Goal: Task Accomplishment & Management: Complete application form

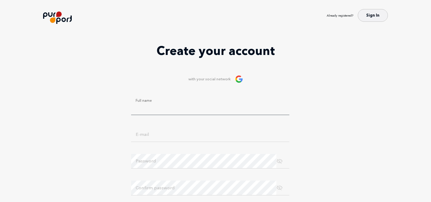
click at [179, 114] on input "Full name" at bounding box center [210, 107] width 158 height 14
type input "RoksolanaLuzhetska"
click at [189, 141] on input "E-mail" at bounding box center [210, 134] width 158 height 14
type input "roksaluzhetska0310@gmail.com"
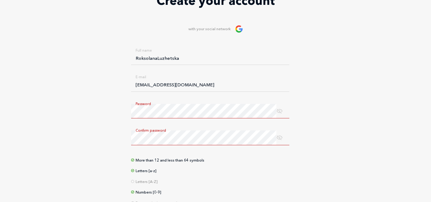
scroll to position [50, 0]
click at [279, 111] on span at bounding box center [279, 110] width 6 height 7
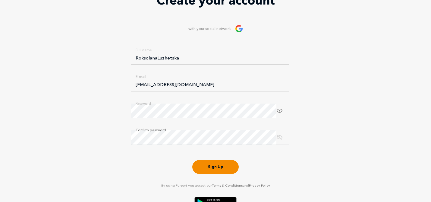
click at [279, 139] on span at bounding box center [279, 137] width 6 height 7
click at [222, 166] on button "Sign Up" at bounding box center [215, 166] width 46 height 14
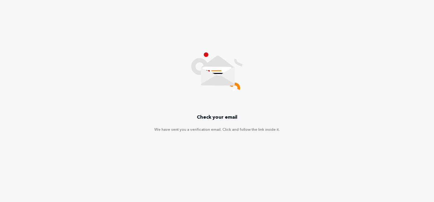
click at [220, 80] on icon at bounding box center [217, 80] width 33 height 11
click at [230, 117] on p "Check your email" at bounding box center [217, 116] width 41 height 7
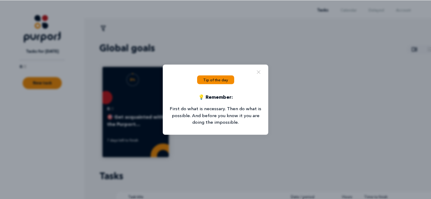
click at [227, 81] on p "Tip of the day" at bounding box center [215, 79] width 37 height 9
click at [225, 120] on p "First do what is necessary. Then do what is possible. And before you know it yo…" at bounding box center [215, 115] width 93 height 20
click at [268, 70] on div "Tip of the day 💡 Remember: First do what is necessary. Then do what is possible…" at bounding box center [215, 99] width 105 height 70
click at [258, 74] on icon "Close popup" at bounding box center [259, 72] width 4 height 4
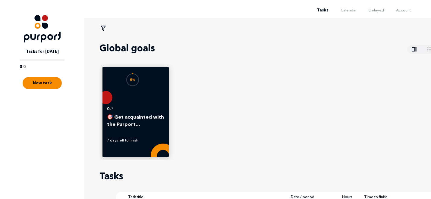
click at [336, 77] on div "0 % 0 / 3 🎯 Get acquainted with the Purport… 7 days left to finish" at bounding box center [267, 112] width 337 height 96
click at [41, 33] on img at bounding box center [42, 28] width 37 height 27
click at [408, 11] on span "Account" at bounding box center [403, 10] width 15 height 5
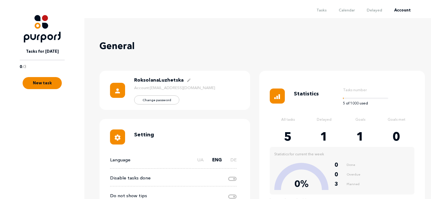
scroll to position [42, 0]
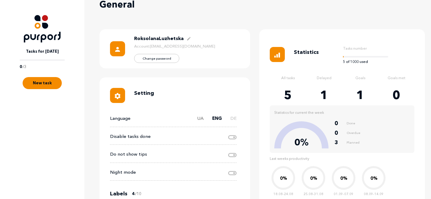
click at [201, 121] on label "UA" at bounding box center [200, 121] width 7 height 12
click at [188, 115] on input "UA" at bounding box center [188, 115] width 0 height 0
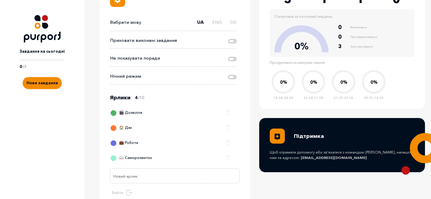
scroll to position [160, 0]
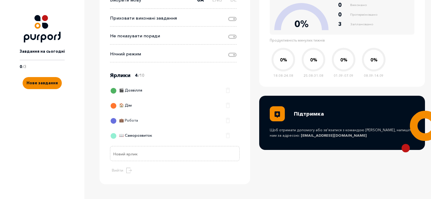
click at [133, 120] on div "💼 Робота" at bounding box center [124, 122] width 27 height 12
click at [229, 119] on button "Close label edit field" at bounding box center [230, 119] width 8 height 9
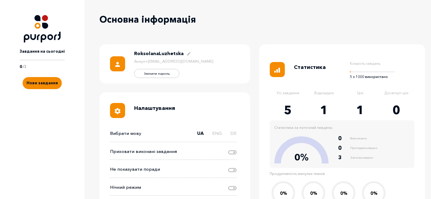
scroll to position [0, 0]
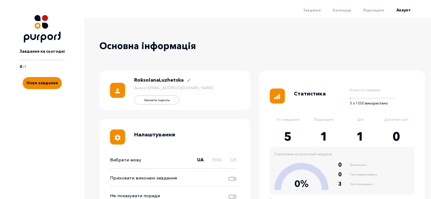
click at [52, 38] on img at bounding box center [42, 28] width 37 height 27
click at [311, 9] on span "Завдання" at bounding box center [311, 10] width 17 height 5
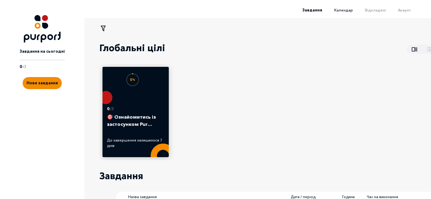
click at [351, 10] on span "Календар" at bounding box center [343, 10] width 19 height 5
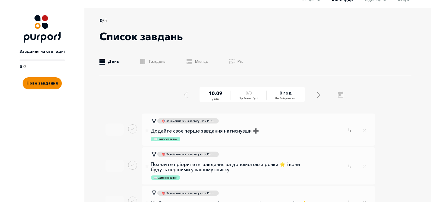
scroll to position [15, 0]
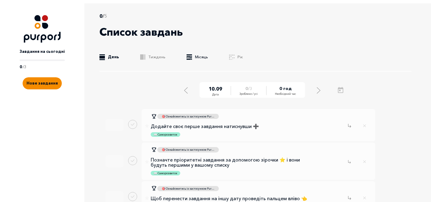
click at [198, 56] on link ".b{fill:#F48B00;} Місяць" at bounding box center [197, 57] width 21 height 6
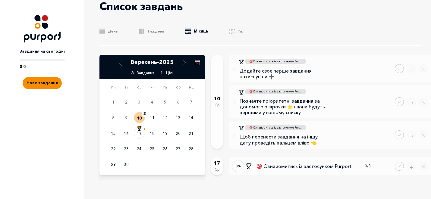
scroll to position [41, 0]
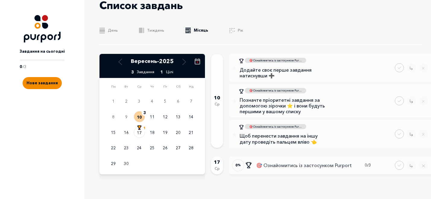
click at [285, 165] on p "🎯 Ознайомитись із застосунком Purport" at bounding box center [304, 165] width 99 height 7
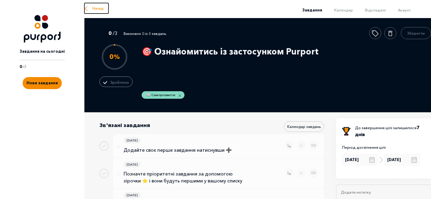
click at [97, 6] on span "Назад" at bounding box center [97, 8] width 11 height 6
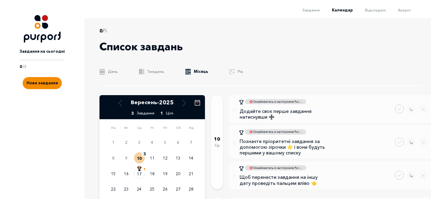
click at [290, 42] on div "Список завдань" at bounding box center [260, 46] width 323 height 25
click at [407, 11] on span "Акаунт" at bounding box center [404, 10] width 13 height 5
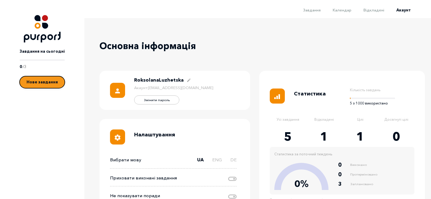
click at [51, 86] on button "Нове завдання" at bounding box center [42, 82] width 45 height 12
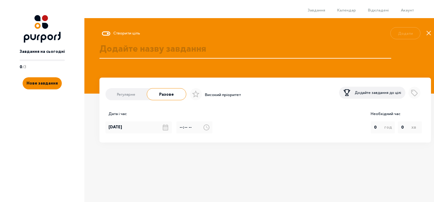
click at [135, 95] on label "Регулярне" at bounding box center [126, 95] width 42 height 12
click at [105, 96] on input "Регулярне" at bounding box center [105, 96] width 0 height 0
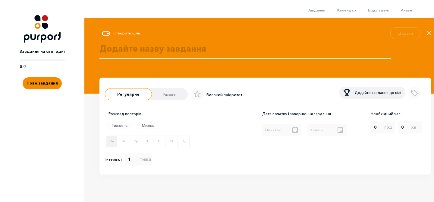
click at [113, 142] on p "Пн" at bounding box center [111, 141] width 11 height 4
click at [105, 142] on input "Пн" at bounding box center [105, 142] width 0 height 0
checkbox input "true"
click at [168, 51] on textarea at bounding box center [245, 55] width 292 height 26
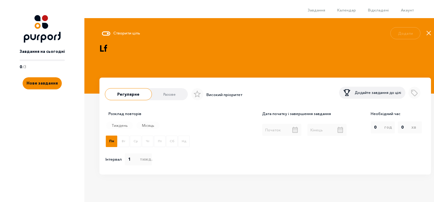
type textarea "L"
type textarea "Дані по персоналу"
click at [277, 133] on div at bounding box center [281, 130] width 45 height 12
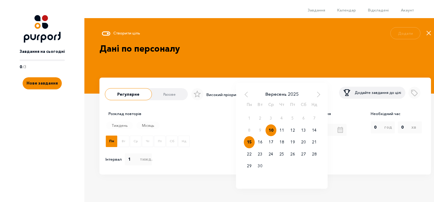
click at [247, 142] on div "15" at bounding box center [249, 142] width 11 height 12
type input "[DATE]"
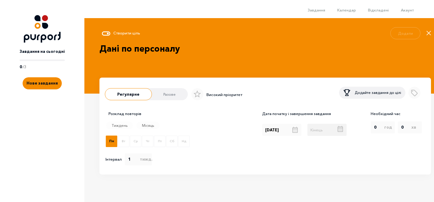
click at [322, 132] on div at bounding box center [326, 130] width 45 height 12
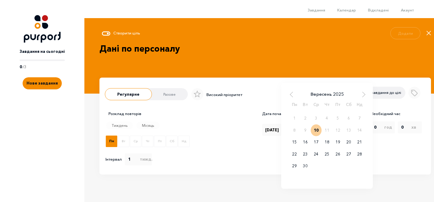
click at [261, 155] on div "Дата початку і завершення завдання [DATE] [DATE] Пн Вт Ср Чт Пт Сб Нд 1 2 3 4 5…" at bounding box center [311, 138] width 105 height 55
click at [338, 130] on div "[DATE] Пн Вт Ср Чт Пт Сб Нд 1 2 3 4 5 6 7 8 9 10 11 12 13 14 15 16 17 18 19 20 …" at bounding box center [326, 130] width 45 height 12
click at [363, 96] on span "Next Month" at bounding box center [364, 94] width 6 height 6
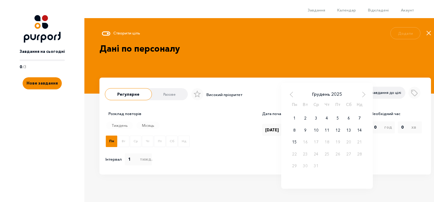
drag, startPoint x: 295, startPoint y: 143, endPoint x: 294, endPoint y: 169, distance: 25.9
click at [294, 169] on div "[DATE] Пн Вт Ср Чт Пт Сб Нд 1 2 3 4 5 6 7 8 9 10 11 12 13 14 15 16 17 18 19 20 …" at bounding box center [327, 131] width 76 height 81
click at [294, 167] on div "[DATE] Пн Вт Ср Чт Пт Сб Нд 1 2 3 4 5 6 7 8 9 10 11 12 13 14 15 16 17 18 19 20 …" at bounding box center [327, 131] width 76 height 81
click at [294, 143] on div "15" at bounding box center [294, 142] width 11 height 12
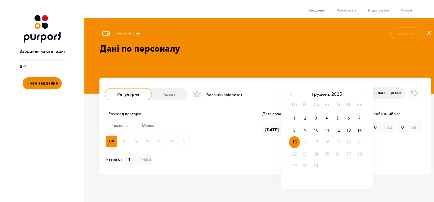
type input "[DATE]"
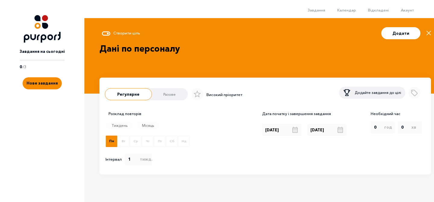
click at [299, 163] on div "Дата початку і завершення завдання [DATE] [DATE]" at bounding box center [311, 138] width 105 height 55
click at [387, 130] on label "год" at bounding box center [388, 127] width 8 height 6
click at [387, 130] on select "0 1 2 3 4 5 6 7 8 9 10 11 12 13 14 15 16 17 18 19 20 21 22 23" at bounding box center [383, 127] width 24 height 9
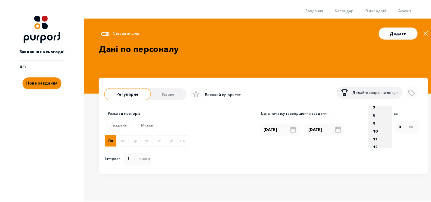
scroll to position [61, 0]
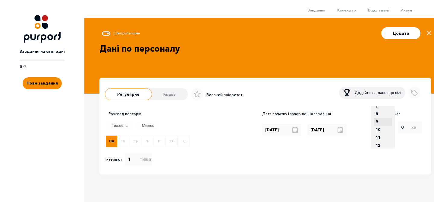
select select "9"
click at [379, 123] on option "9" at bounding box center [377, 122] width 6 height 8
click at [400, 130] on select "0 15 30 45" at bounding box center [410, 127] width 24 height 9
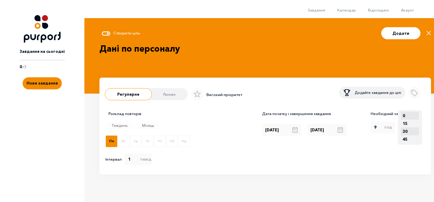
select select "30"
click at [407, 133] on option "30" at bounding box center [404, 131] width 6 height 8
click at [382, 149] on div "Необхідний час год 0 1 2 3 4 5 6 7 8 9 10 11 12 13 14 15 16 17 18 19 20 21 22 2…" at bounding box center [395, 138] width 60 height 55
click at [222, 96] on p "Високий пріоритет" at bounding box center [224, 95] width 36 height 6
click at [198, 93] on icon at bounding box center [197, 94] width 8 height 8
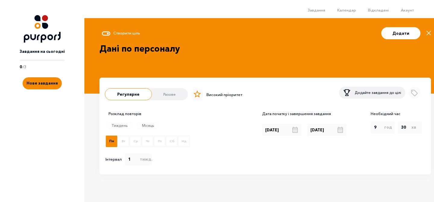
click at [191, 94] on input "Select importance" at bounding box center [189, 94] width 4 height 0
checkbox input "true"
click at [405, 35] on button "Додати" at bounding box center [400, 33] width 39 height 12
checkbox input "false"
radio input "radio"
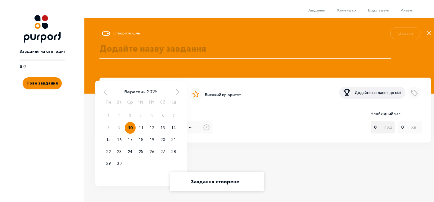
click at [139, 130] on div "[DATE] [DATE] Пн Вт Ср Чт Пт Сб Нд 1 2 3 4 5 6 7 8 9 10 11 12 13 14 15 16 17 18…" at bounding box center [140, 127] width 71 height 12
click at [110, 141] on div "15" at bounding box center [108, 139] width 11 height 12
type input "[DATE]"
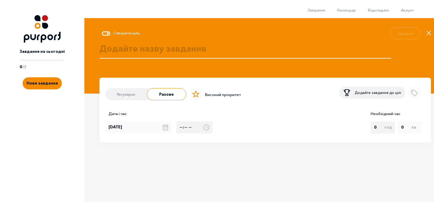
click at [188, 130] on input "Select time" at bounding box center [194, 127] width 36 height 12
click at [181, 129] on input "Select time" at bounding box center [194, 127] width 36 height 12
click at [208, 128] on icon at bounding box center [206, 127] width 6 height 6
click at [208, 128] on input "Select time" at bounding box center [194, 127] width 36 height 12
click at [206, 128] on icon at bounding box center [206, 127] width 6 height 6
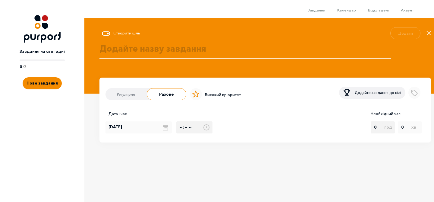
click at [206, 128] on input "Select time" at bounding box center [194, 127] width 36 height 12
click at [189, 128] on input "Select time" at bounding box center [194, 127] width 36 height 12
click at [182, 124] on input "Select time" at bounding box center [194, 127] width 36 height 12
click at [133, 94] on label "Регулярне" at bounding box center [126, 95] width 42 height 12
click at [105, 96] on input "Регулярне" at bounding box center [105, 96] width 0 height 0
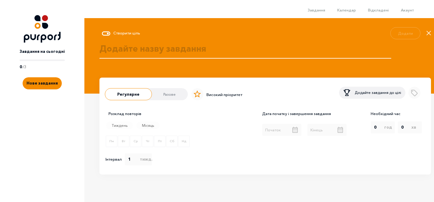
click at [226, 154] on div "Розклад повторів Тиждень Місяць Пн Вт Ср Чт Пт Сб Нд Інтервал тижд . 1 2 3 4 5 …" at bounding box center [264, 138] width 319 height 55
click at [43, 64] on span "0 / 3" at bounding box center [42, 67] width 45 height 6
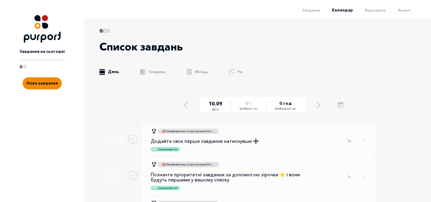
click at [45, 37] on img at bounding box center [42, 28] width 37 height 27
click at [310, 10] on span "Завдання" at bounding box center [310, 10] width 17 height 5
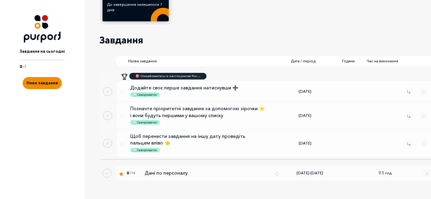
scroll to position [148, 0]
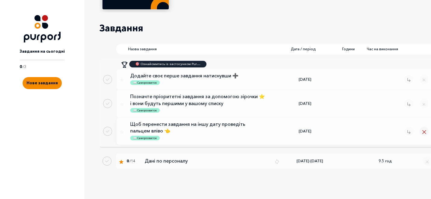
click at [423, 129] on button "Close popup" at bounding box center [423, 131] width 9 height 9
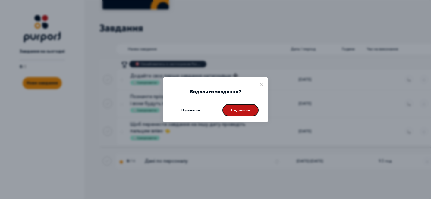
click at [252, 111] on button "Видалити" at bounding box center [240, 110] width 36 height 12
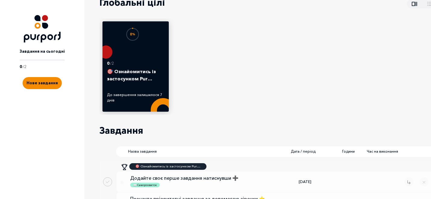
scroll to position [120, 0]
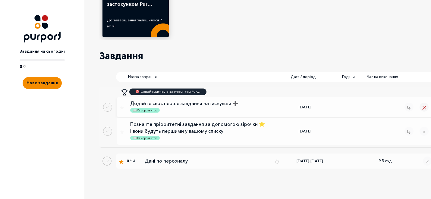
click at [423, 108] on icon "Close popup" at bounding box center [423, 107] width 3 height 3
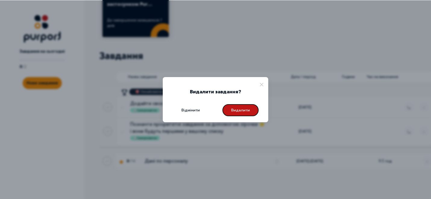
click at [240, 105] on button "Видалити" at bounding box center [240, 110] width 36 height 12
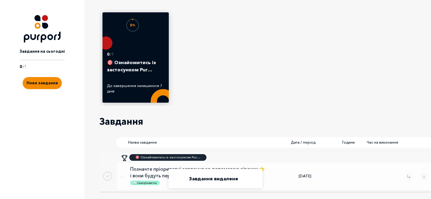
scroll to position [99, 0]
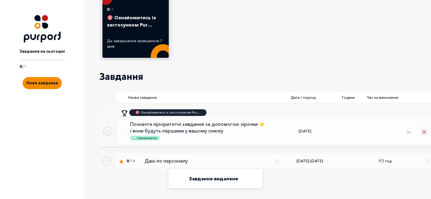
click at [424, 133] on icon "Close popup" at bounding box center [424, 132] width 4 height 4
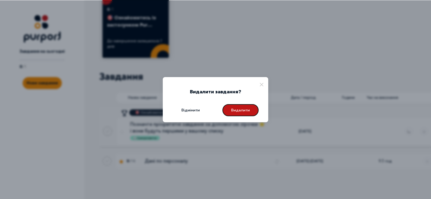
click at [249, 114] on button "Видалити" at bounding box center [240, 110] width 36 height 12
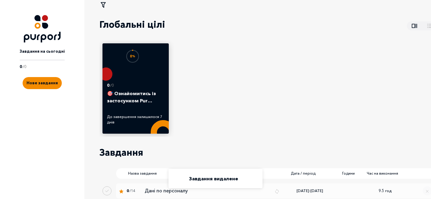
scroll to position [53, 0]
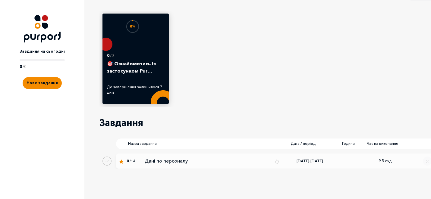
click at [276, 161] on img at bounding box center [276, 161] width 5 height 5
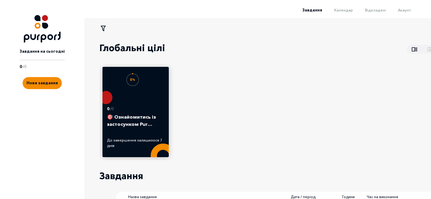
select select "9"
select select "30"
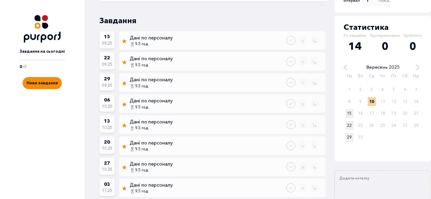
scroll to position [86, 0]
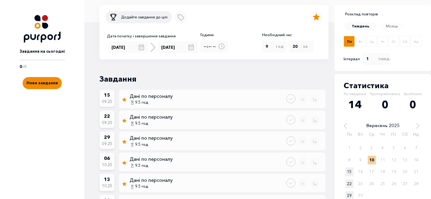
click at [220, 48] on icon at bounding box center [221, 46] width 6 height 6
click at [220, 48] on input "Години" at bounding box center [213, 47] width 27 height 12
click at [224, 48] on input "Години" at bounding box center [213, 47] width 27 height 12
click at [207, 48] on input "Години" at bounding box center [213, 47] width 27 height 12
click at [209, 58] on div "Додайте завдання до цілі Додати ярлик Високий пріоритет Дата початку і завершен…" at bounding box center [213, 32] width 229 height 54
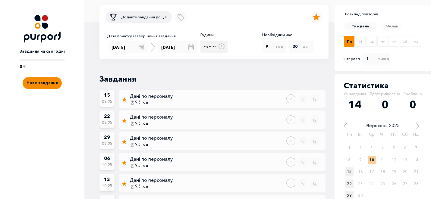
click at [209, 50] on input "Години" at bounding box center [213, 47] width 27 height 12
click at [206, 48] on input "Години" at bounding box center [213, 47] width 27 height 12
click at [205, 47] on input "Години" at bounding box center [213, 47] width 27 height 12
click at [228, 46] on div "Дата початку і завершення завдання [DATE] [DATE] Години Необхідний час год 0 1 …" at bounding box center [213, 43] width 217 height 22
click at [224, 46] on icon at bounding box center [221, 46] width 6 height 6
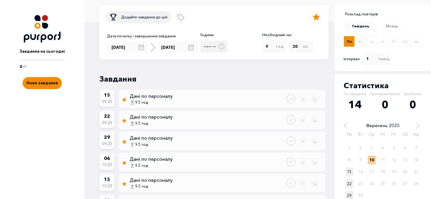
click at [224, 46] on input "Години" at bounding box center [213, 47] width 27 height 12
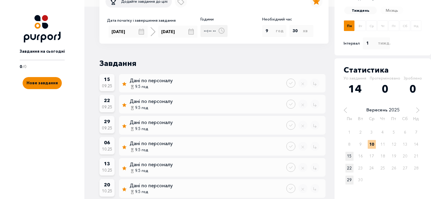
scroll to position [0, 0]
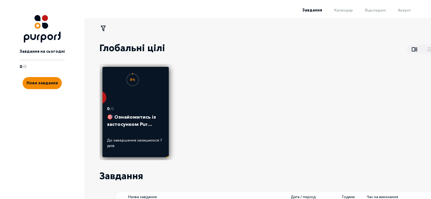
click at [146, 112] on div "0 / 0 🎯 Ознайомитись із застосунком Pur… До завершення залишилося 7 днів" at bounding box center [135, 127] width 57 height 50
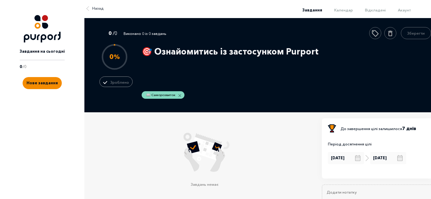
click at [294, 164] on div ".st1{fill:#e1e1e1}.st3{fill:#fafafa}.st4{fill:#000618}.st5{fill:#fd8900}.st6{fi…" at bounding box center [204, 167] width 210 height 111
click at [286, 153] on div ".st1{fill:#e1e1e1}.st3{fill:#fafafa}.st4{fill:#000618}.st5{fill:#fd8900}.st6{fi…" at bounding box center [204, 167] width 210 height 111
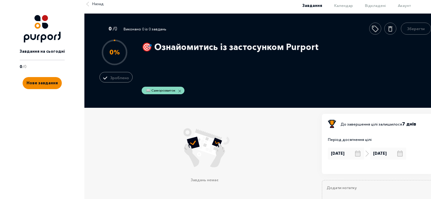
scroll to position [6, 0]
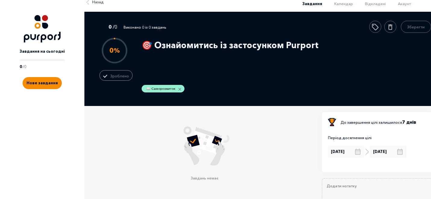
click at [168, 90] on p "📖 Саморозвиток" at bounding box center [160, 89] width 29 height 6
click at [152, 87] on p "📖 Саморозвиток" at bounding box center [160, 89] width 29 height 6
click at [147, 87] on p "📖 Саморозвиток" at bounding box center [160, 89] width 29 height 6
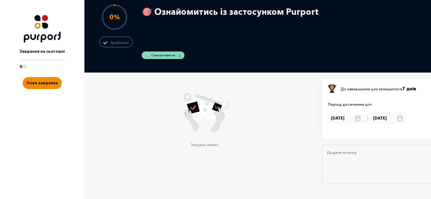
click at [366, 119] on icon at bounding box center [367, 118] width 3 height 12
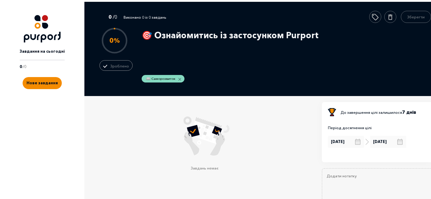
scroll to position [0, 0]
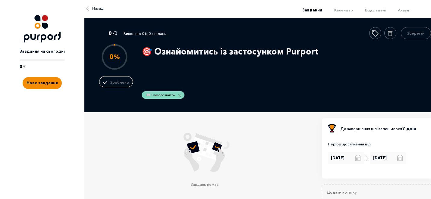
click at [109, 78] on button "Зроблено" at bounding box center [115, 82] width 33 height 11
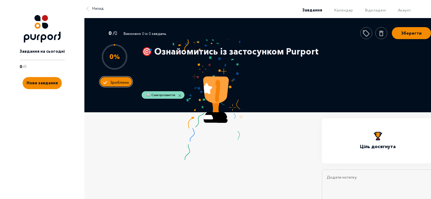
click at [109, 80] on button "Зроблено" at bounding box center [115, 82] width 33 height 11
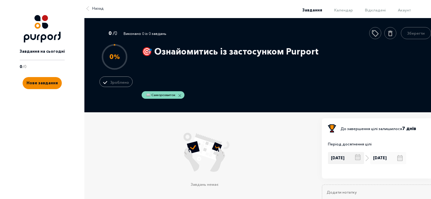
click at [343, 158] on div "[DATE]" at bounding box center [346, 158] width 36 height 12
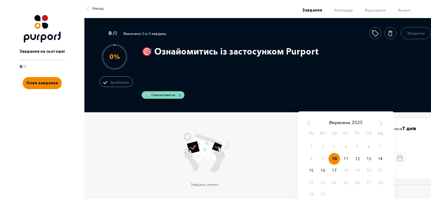
click at [289, 151] on div ".st1{fill:#e1e1e1}.st3{fill:#fafafa}.st4{fill:#000618}.st5{fill:#fd8900}.st6{fi…" at bounding box center [204, 167] width 210 height 111
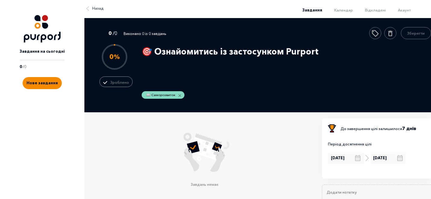
click at [96, 14] on div "Назад" at bounding box center [96, 10] width 24 height 15
click at [96, 10] on span "Назад" at bounding box center [97, 8] width 11 height 6
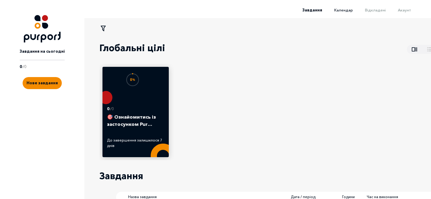
click at [350, 8] on span "Календар" at bounding box center [343, 10] width 19 height 5
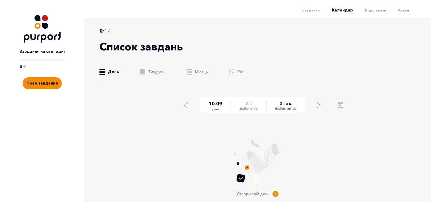
scroll to position [14, 0]
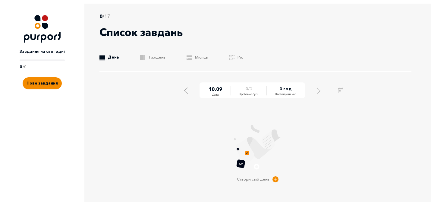
click at [289, 90] on span "0 год" at bounding box center [285, 89] width 12 height 6
click at [293, 132] on div "10 . 09 Дата 0 / 0 Зроблено / усі 0 год Необхідний час Створи свій день" at bounding box center [257, 134] width 316 height 106
click at [152, 58] on link ".b{fill:#F48B00;} Тиждень" at bounding box center [152, 57] width 25 height 6
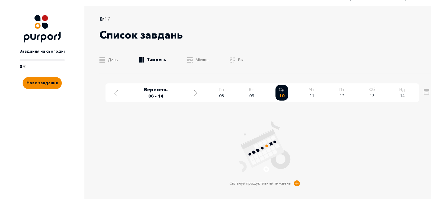
scroll to position [19, 0]
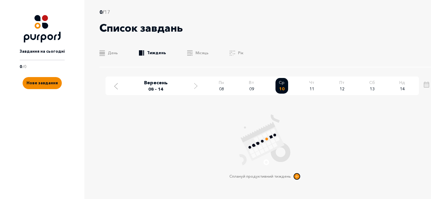
click at [296, 178] on button "Create new task" at bounding box center [297, 177] width 6 height 6
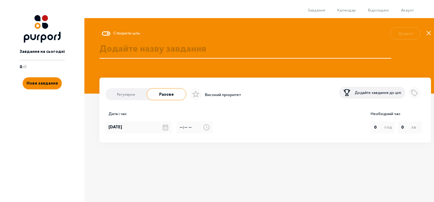
click at [117, 91] on label "Регулярне" at bounding box center [126, 95] width 42 height 12
click at [105, 96] on input "Регулярне" at bounding box center [105, 96] width 0 height 0
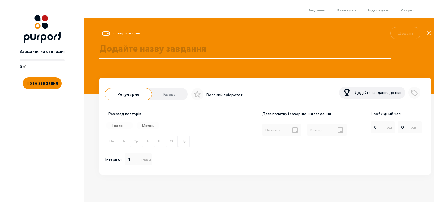
click at [430, 33] on icon "Close" at bounding box center [428, 33] width 5 height 5
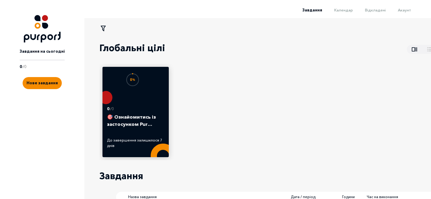
click at [251, 77] on div "0 % 0 / 0 🎯 Ознайомитись із застосунком Pur… До завершення залишилося 7 днів" at bounding box center [267, 112] width 337 height 96
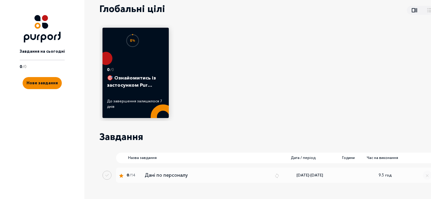
scroll to position [53, 0]
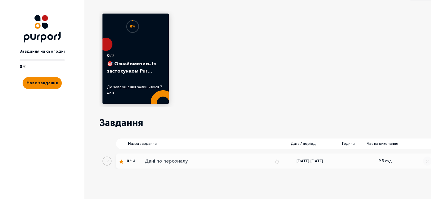
click at [259, 158] on p "Дані по персоналу" at bounding box center [207, 161] width 125 height 7
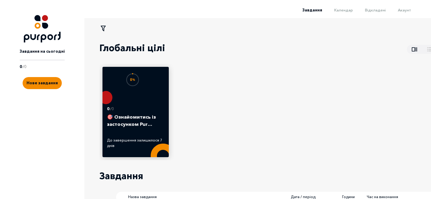
select select "9"
select select "30"
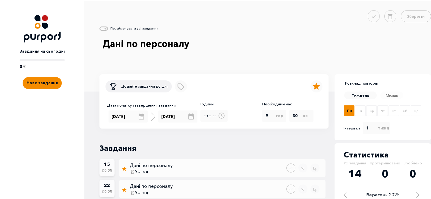
scroll to position [49, 0]
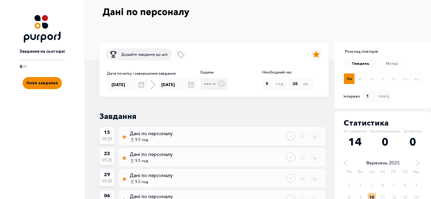
click at [210, 85] on input "Години" at bounding box center [213, 84] width 27 height 12
click at [204, 84] on input "Години" at bounding box center [213, 84] width 27 height 12
click at [219, 84] on icon at bounding box center [221, 84] width 6 height 6
click at [219, 84] on input "Години" at bounding box center [213, 84] width 27 height 12
click at [222, 85] on icon at bounding box center [221, 84] width 6 height 6
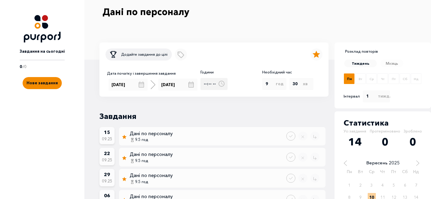
click at [222, 85] on input "Години" at bounding box center [213, 84] width 27 height 12
click at [238, 98] on div "Додайте завдання до цілі Додати ярлик Високий пріоритет Дата початку і завершен…" at bounding box center [264, 174] width 331 height 265
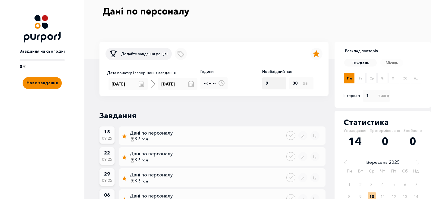
click at [271, 84] on select "0 1 2 3 4 5 6 7 8 9 10 11 12 13 14 15 16 17 18 19 20 21 22 23" at bounding box center [274, 83] width 24 height 9
click at [279, 52] on div "Додайте завдання до цілі Додати ярлик Високий пріоритет" at bounding box center [213, 55] width 217 height 14
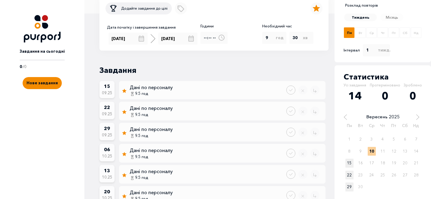
scroll to position [43, 0]
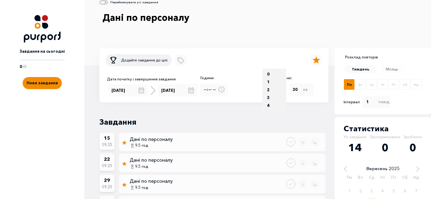
click at [273, 92] on select "0 1 2 3 4 5 6 7 8 9 10 11 12 13 14 15 16 17 18 19 20 21 22 23" at bounding box center [274, 90] width 24 height 42
select select "0"
click at [271, 73] on option "0" at bounding box center [268, 74] width 6 height 8
click at [281, 106] on div "Додайте завдання до цілі Додати ярлик Високий пріоритет Дата початку і завершен…" at bounding box center [264, 180] width 331 height 265
click at [221, 92] on icon at bounding box center [221, 89] width 6 height 6
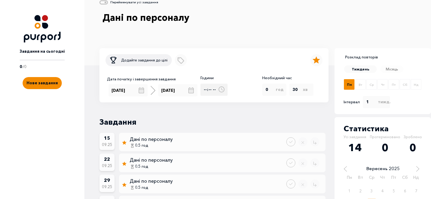
click at [221, 92] on input "Години" at bounding box center [213, 90] width 27 height 12
click at [221, 92] on icon at bounding box center [221, 89] width 6 height 6
click at [221, 92] on input "Години" at bounding box center [213, 90] width 27 height 12
click at [239, 102] on div "Додайте завдання до цілі Додати ярлик Високий пріоритет Дата початку і завершен…" at bounding box center [213, 75] width 229 height 54
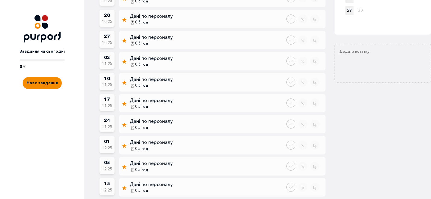
scroll to position [0, 0]
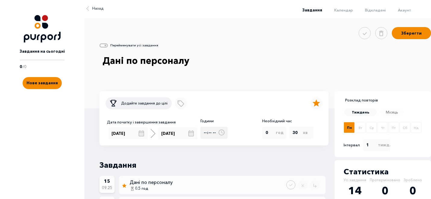
click at [218, 139] on input "Години" at bounding box center [213, 133] width 27 height 12
click at [218, 138] on input "Години" at bounding box center [213, 133] width 27 height 12
click at [206, 134] on input "Години" at bounding box center [213, 133] width 27 height 12
click at [220, 134] on icon at bounding box center [221, 133] width 6 height 6
click at [220, 134] on input "Години" at bounding box center [213, 133] width 27 height 12
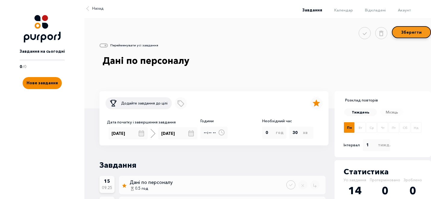
click at [415, 31] on button "Зберегти" at bounding box center [411, 32] width 39 height 12
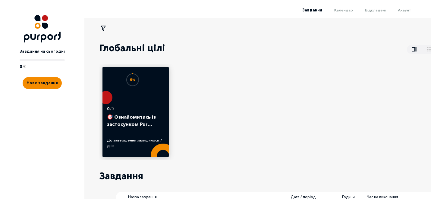
click at [352, 14] on div "Завдання Календар Відкладені Акаунт" at bounding box center [213, 12] width 426 height 12
click at [352, 10] on span "Календар" at bounding box center [343, 10] width 19 height 5
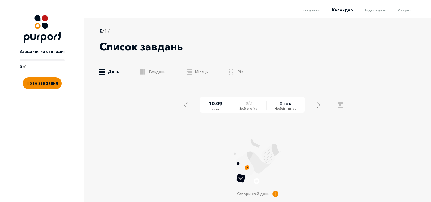
click at [285, 105] on span "0 год" at bounding box center [285, 103] width 12 height 6
click at [280, 104] on span "0 год" at bounding box center [285, 103] width 12 height 6
click at [234, 74] on link ".a{fill:#E5E5E5;} Рік" at bounding box center [236, 72] width 14 height 6
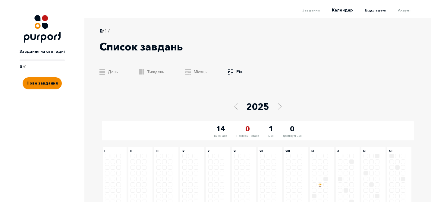
click at [376, 11] on span "Відкладені" at bounding box center [375, 10] width 21 height 5
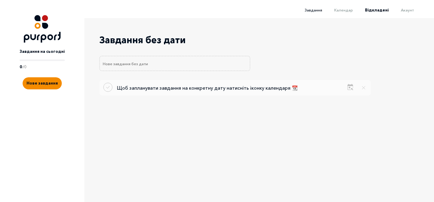
click at [320, 11] on span "Завдання" at bounding box center [313, 10] width 17 height 5
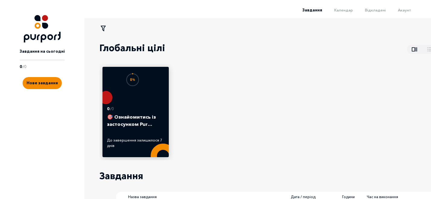
click at [300, 110] on div "0 % 0 / 0 🎯 Ознайомитись із застосунком Pur… До завершення залишилося 7 днів" at bounding box center [267, 112] width 337 height 96
click at [403, 9] on span "Акаунт" at bounding box center [404, 10] width 13 height 5
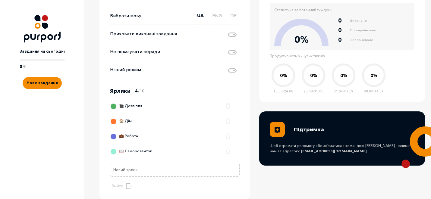
scroll to position [160, 0]
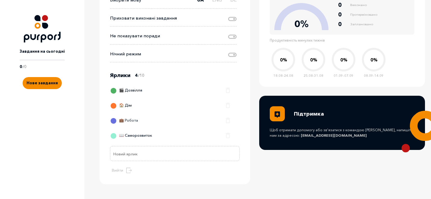
click at [130, 120] on div "💼 Робота" at bounding box center [124, 122] width 27 height 12
click at [213, 119] on button "Зберегти" at bounding box center [210, 118] width 21 height 9
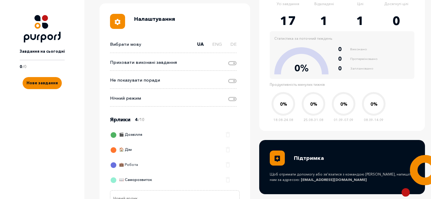
scroll to position [73, 0]
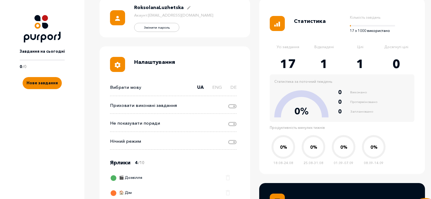
click at [51, 40] on img at bounding box center [42, 28] width 37 height 27
click at [51, 37] on img at bounding box center [42, 28] width 37 height 27
click at [58, 51] on p "Завдання на сьогодні" at bounding box center [42, 52] width 45 height 6
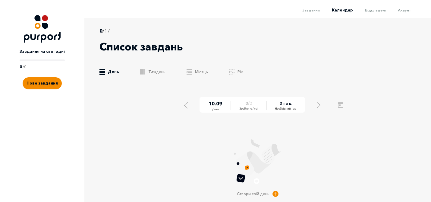
scroll to position [14, 0]
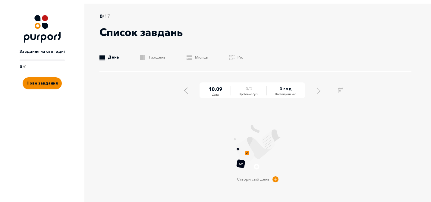
click at [220, 89] on span "10 . 09" at bounding box center [216, 88] width 14 height 7
click at [257, 91] on div "0 / 0 Зроблено / усі" at bounding box center [248, 91] width 18 height 11
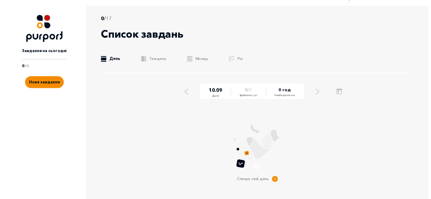
scroll to position [0, 0]
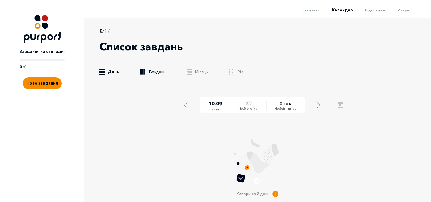
click at [160, 70] on link ".b{fill:#F48B00;} Тиждень" at bounding box center [152, 72] width 25 height 6
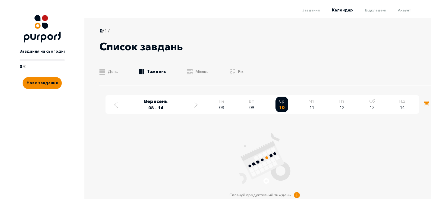
click at [425, 103] on icon "Open calendar" at bounding box center [426, 103] width 5 height 6
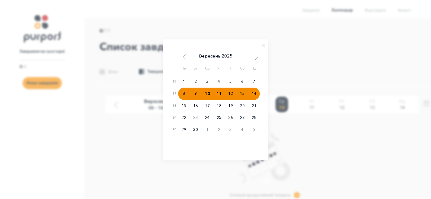
click at [325, 127] on div at bounding box center [215, 99] width 431 height 199
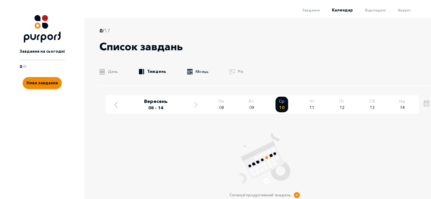
click at [203, 74] on link ".b{fill:#F48B00;} Місяць" at bounding box center [197, 72] width 21 height 6
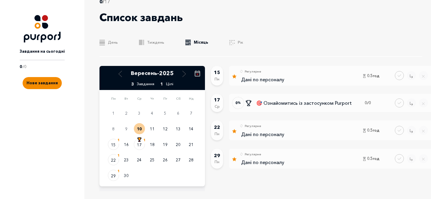
scroll to position [31, 0]
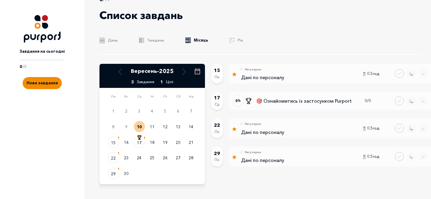
click at [208, 24] on div "Список завдань" at bounding box center [260, 15] width 323 height 25
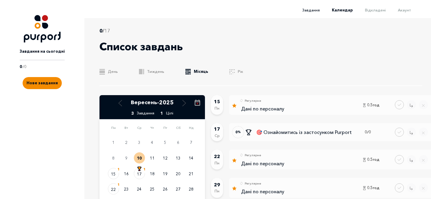
click at [320, 11] on span "Завдання" at bounding box center [310, 10] width 17 height 5
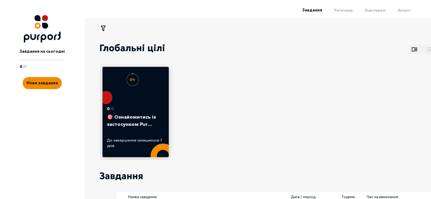
click at [339, 72] on div "0 % 0 / 0 🎯 Ознайомитись із застосунком Pur… До завершення залишилося 7 днів" at bounding box center [267, 112] width 337 height 96
click at [346, 11] on span "Календар" at bounding box center [343, 10] width 19 height 5
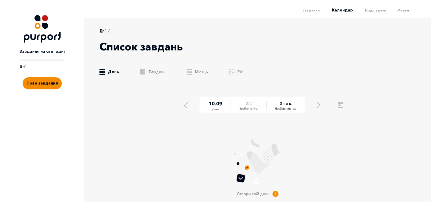
click at [368, 13] on li "Відкладені" at bounding box center [369, 9] width 33 height 7
click at [370, 10] on span "Відкладені" at bounding box center [375, 10] width 21 height 5
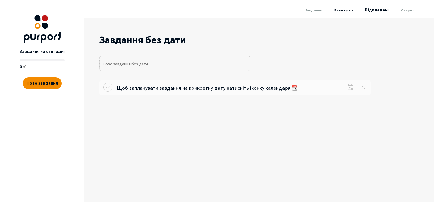
click at [352, 10] on span "Календар" at bounding box center [343, 10] width 19 height 5
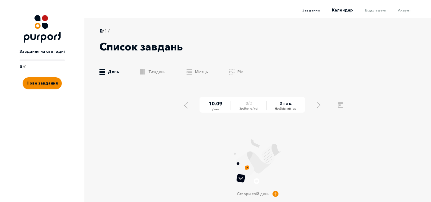
click at [320, 11] on span "Завдання" at bounding box center [310, 10] width 17 height 5
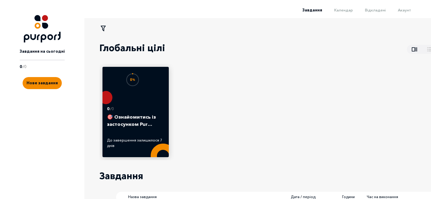
click at [203, 65] on div "0 % 0 / 0 🎯 Ознайомитись із застосунком Pur… До завершення залишилося 7 днів" at bounding box center [267, 112] width 337 height 96
click at [258, 110] on div "0 % 0 / 0 🎯 Ознайомитись із застосунком Pur… До завершення залишилося 7 днів" at bounding box center [267, 112] width 337 height 96
click at [318, 11] on span "Завдання" at bounding box center [312, 10] width 20 height 5
click at [379, 11] on span "Відкладені" at bounding box center [375, 10] width 21 height 5
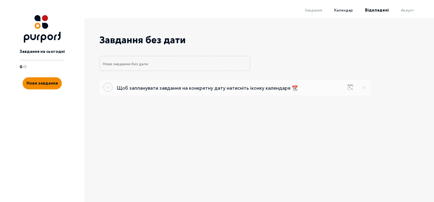
click at [352, 9] on span "Календар" at bounding box center [343, 10] width 19 height 5
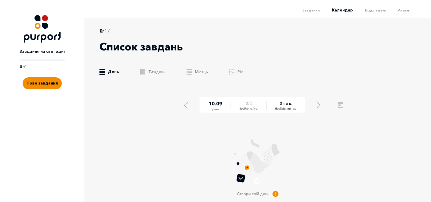
click at [350, 36] on div "Список завдань" at bounding box center [255, 46] width 312 height 25
click at [156, 74] on link ".b{fill:#F48B00;} Тиждень" at bounding box center [152, 72] width 25 height 6
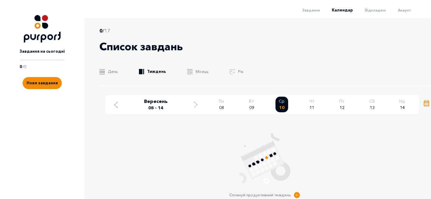
click at [427, 103] on icon "Open calendar" at bounding box center [426, 103] width 5 height 6
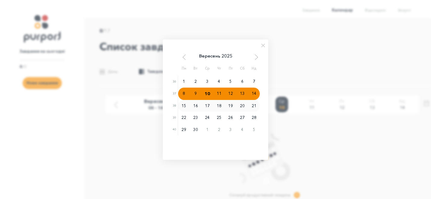
click at [184, 108] on div "15" at bounding box center [184, 106] width 12 height 12
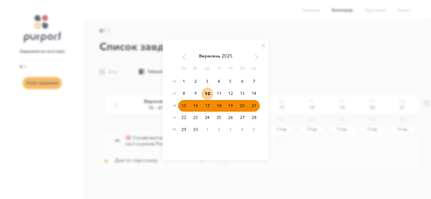
click at [300, 73] on div at bounding box center [215, 99] width 431 height 199
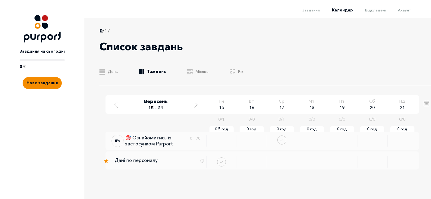
scroll to position [2, 0]
click at [221, 160] on button "Done task" at bounding box center [221, 162] width 9 height 9
click at [222, 160] on button "Done task" at bounding box center [221, 162] width 9 height 9
click at [163, 140] on p "🎯 Ознайомитись із застосунком Purport" at bounding box center [157, 140] width 65 height 11
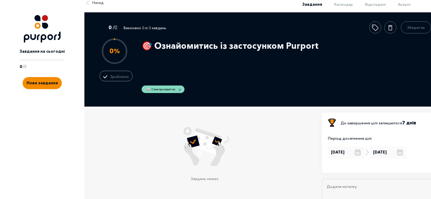
scroll to position [41, 0]
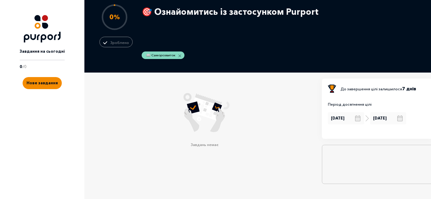
click at [353, 159] on textarea "Add Notes" at bounding box center [378, 164] width 112 height 39
type textarea "З"
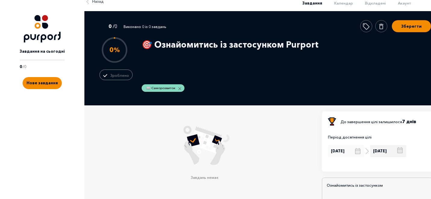
scroll to position [0, 0]
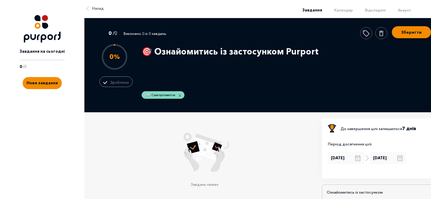
type textarea "Ознайомитись із застосунком"
click at [419, 32] on button "Зберегти" at bounding box center [411, 32] width 39 height 12
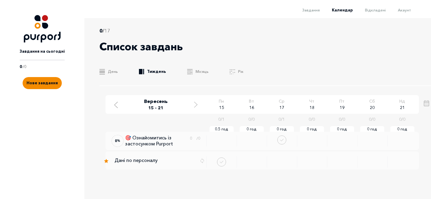
scroll to position [2, 0]
click at [320, 8] on span "Завдання" at bounding box center [310, 10] width 17 height 5
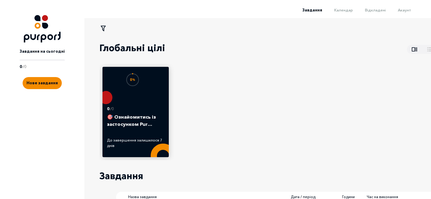
click at [372, 5] on div "Завдання Календар Відкладені Акаунт" at bounding box center [215, 9] width 431 height 18
click at [372, 10] on span "Відкладені" at bounding box center [375, 10] width 21 height 5
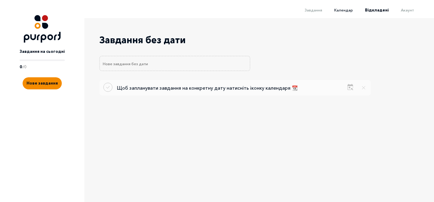
click at [351, 11] on span "Календар" at bounding box center [343, 10] width 19 height 5
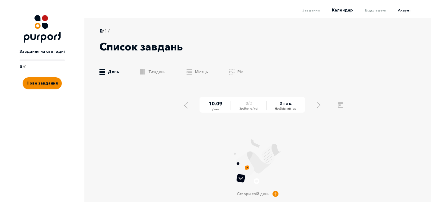
click at [405, 11] on span "Акаунт" at bounding box center [404, 10] width 13 height 5
